Goal: Task Accomplishment & Management: Use online tool/utility

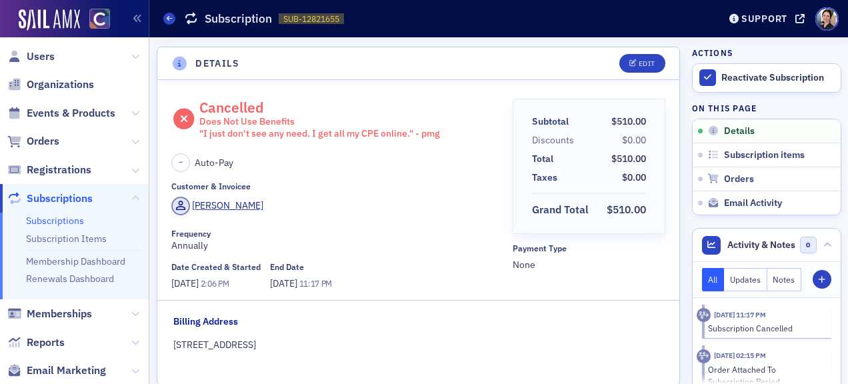
scroll to position [3, 0]
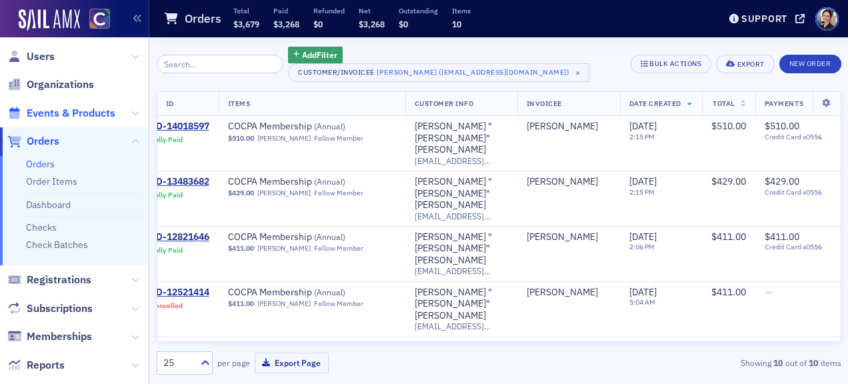
click at [81, 115] on span "Events & Products" at bounding box center [71, 113] width 89 height 15
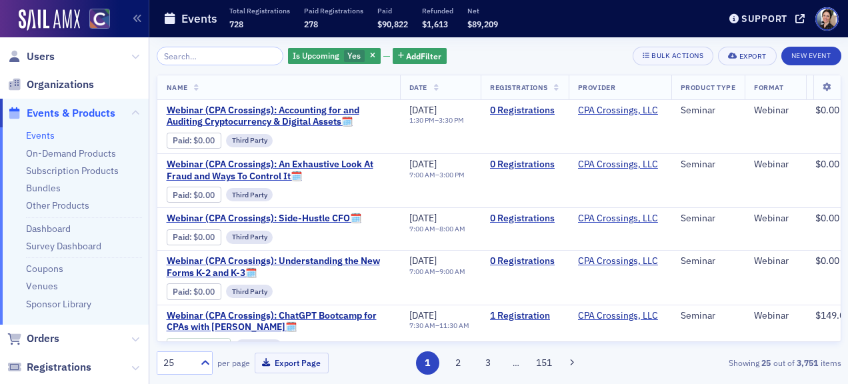
click at [213, 57] on input "search" at bounding box center [220, 56] width 127 height 19
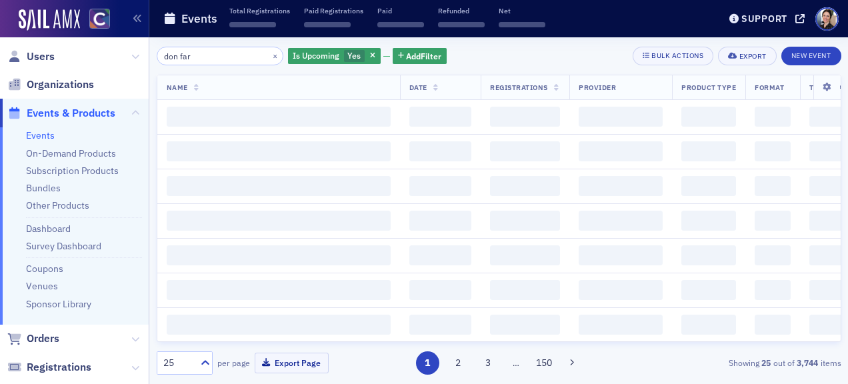
type input "don farm"
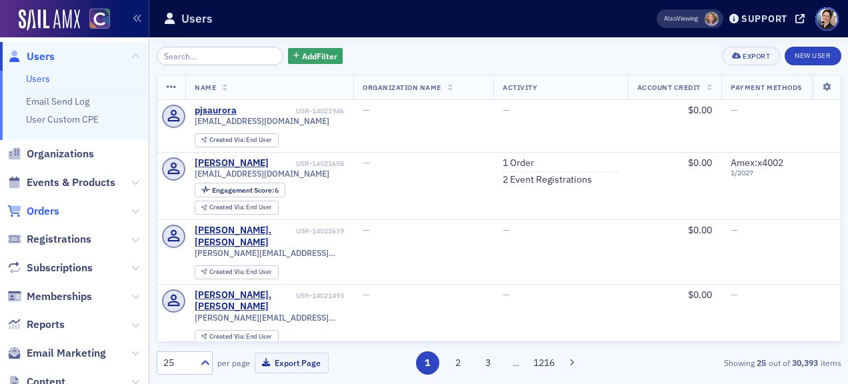
click at [48, 211] on span "Orders" at bounding box center [43, 211] width 33 height 15
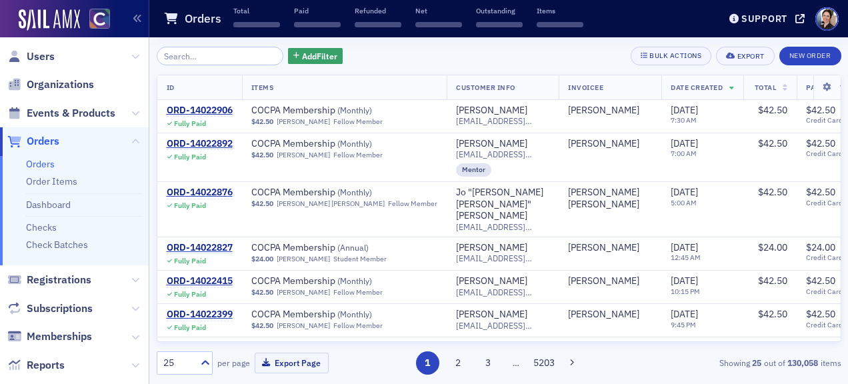
click at [212, 54] on input "search" at bounding box center [220, 56] width 127 height 19
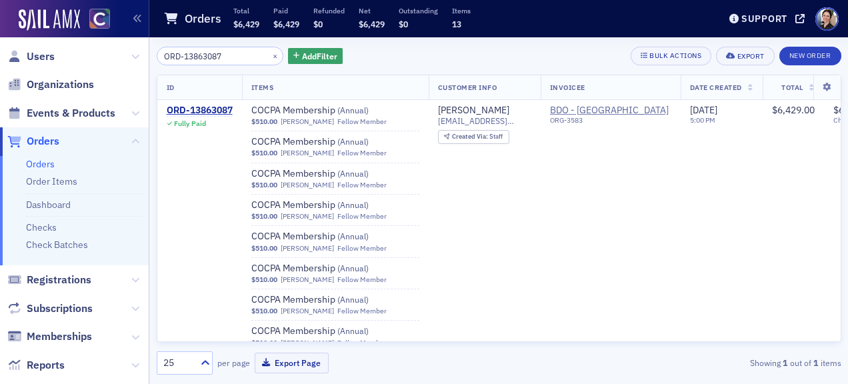
type input "ORD-13863087"
click at [269, 55] on button "×" at bounding box center [275, 55] width 12 height 12
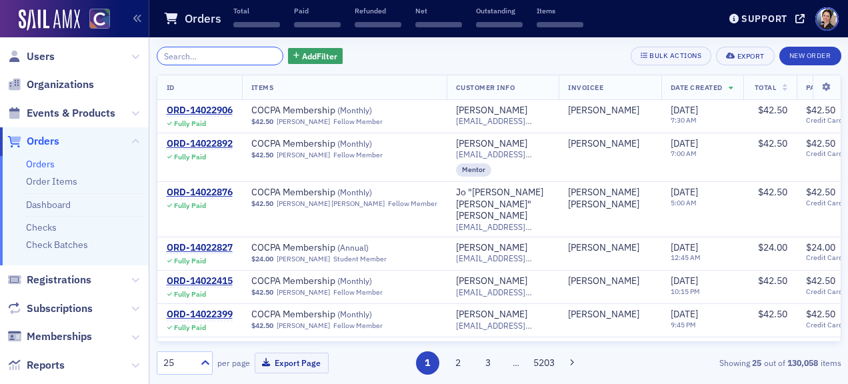
click at [228, 57] on input "search" at bounding box center [220, 56] width 127 height 19
paste input "ORD-13863028"
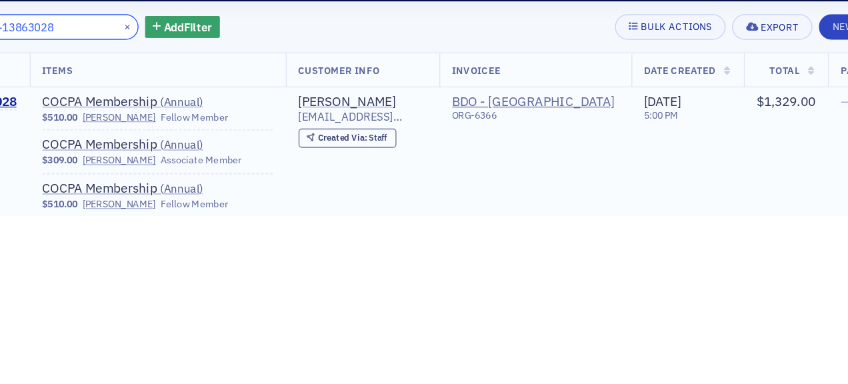
scroll to position [0, 38]
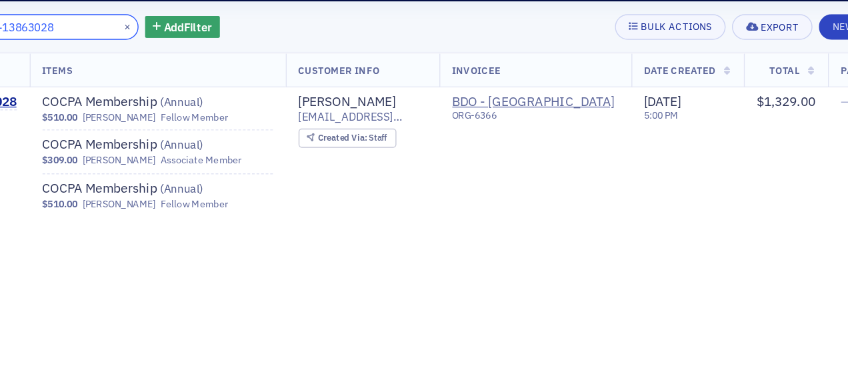
type input "ORD-13863028"
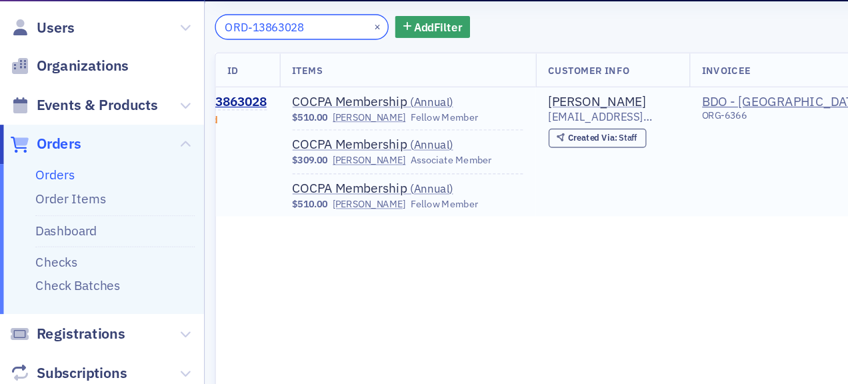
scroll to position [0, 0]
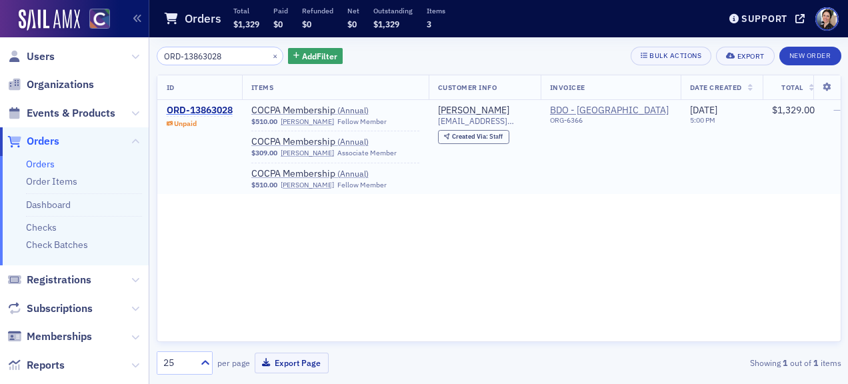
click at [210, 109] on div "ORD-13863028" at bounding box center [200, 111] width 66 height 12
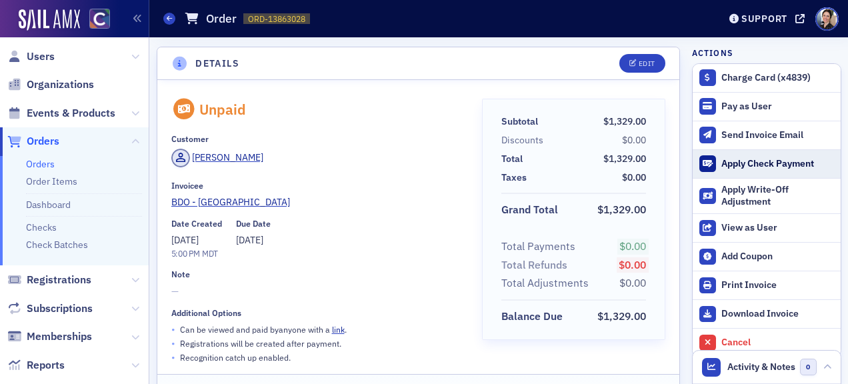
click at [779, 164] on div "Apply Check Payment" at bounding box center [777, 164] width 112 height 12
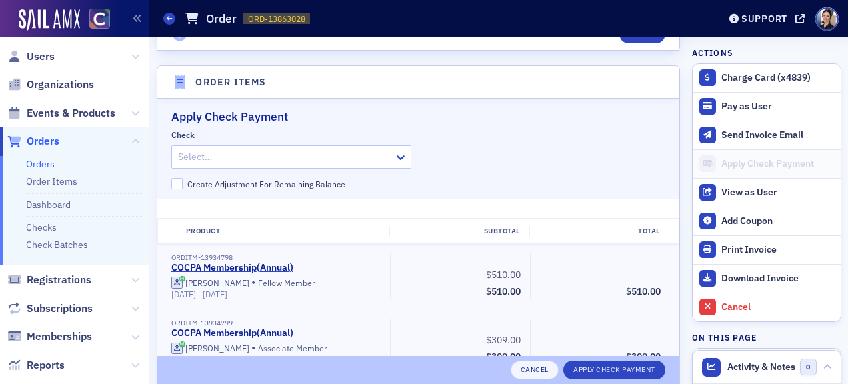
scroll to position [412, 0]
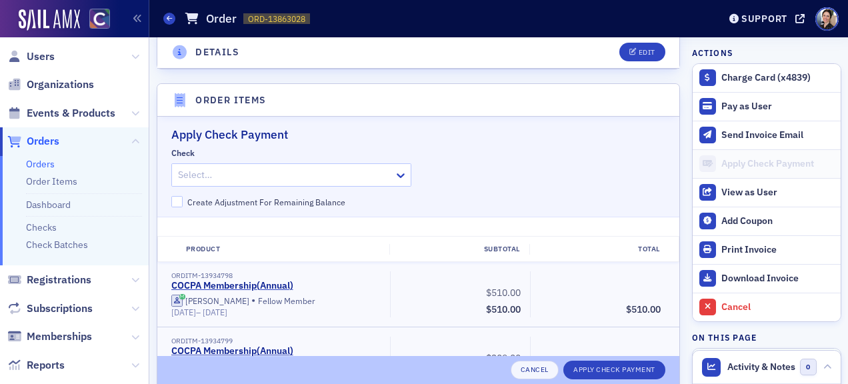
click at [347, 177] on div at bounding box center [285, 175] width 216 height 17
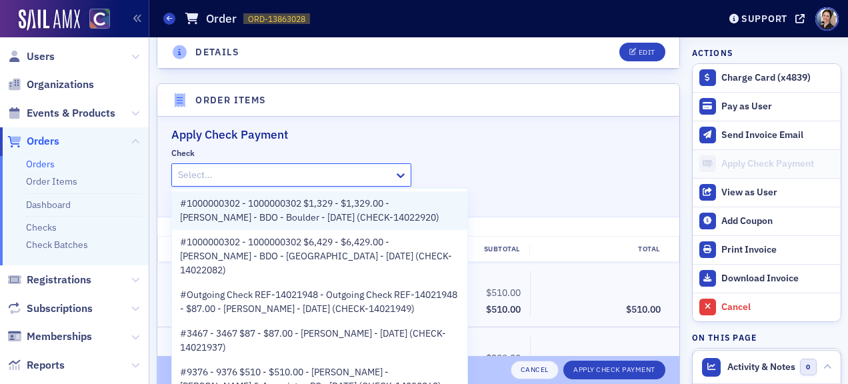
click at [301, 218] on span "#1000000302 - 1000000302 $1,329 - $1,329.00 - Joel Shuman - BDO - Boulder - 9/5…" at bounding box center [319, 211] width 279 height 28
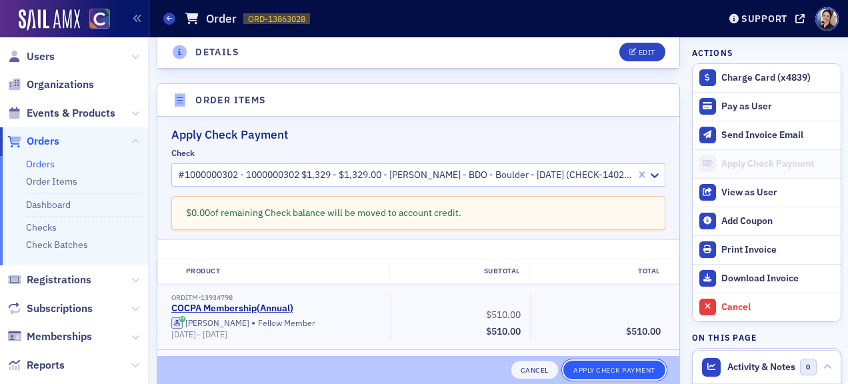
click at [617, 367] on button "Apply Check Payment" at bounding box center [614, 370] width 102 height 19
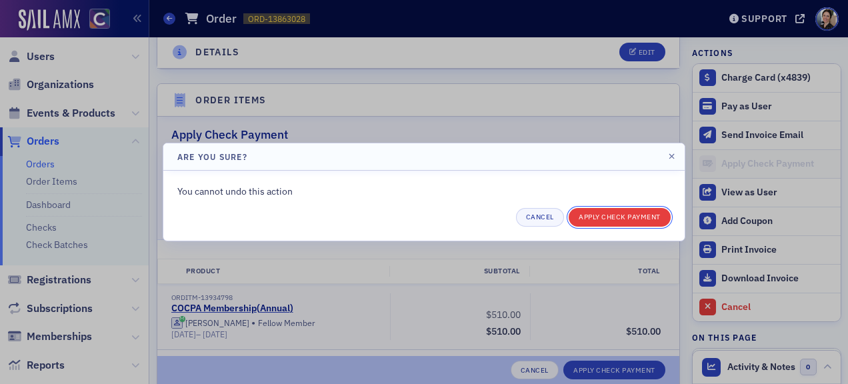
click at [641, 219] on button "Apply Check Payment" at bounding box center [620, 217] width 102 height 19
